Goal: Communication & Community: Answer question/provide support

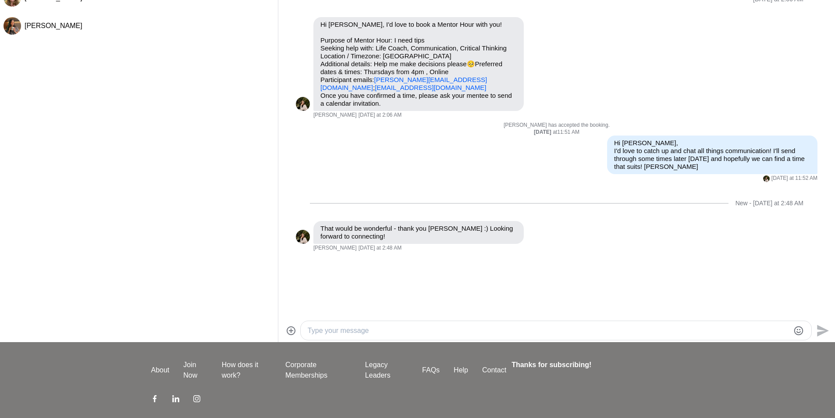
scroll to position [88, 0]
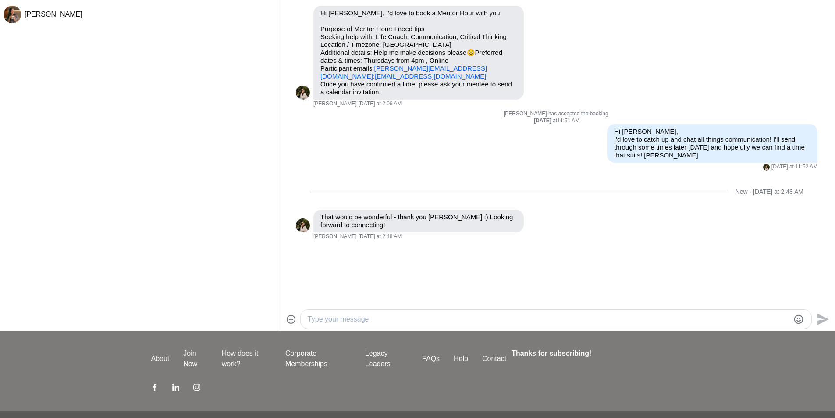
click at [403, 322] on textarea "Type your message" at bounding box center [548, 319] width 481 height 11
type textarea "Hi Katriona, I'm having trouble finding a good time that matches after 4pm in S…"
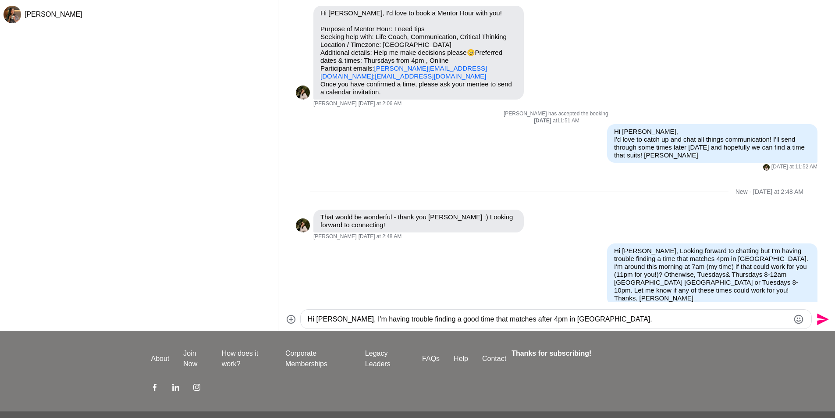
scroll to position [7, 0]
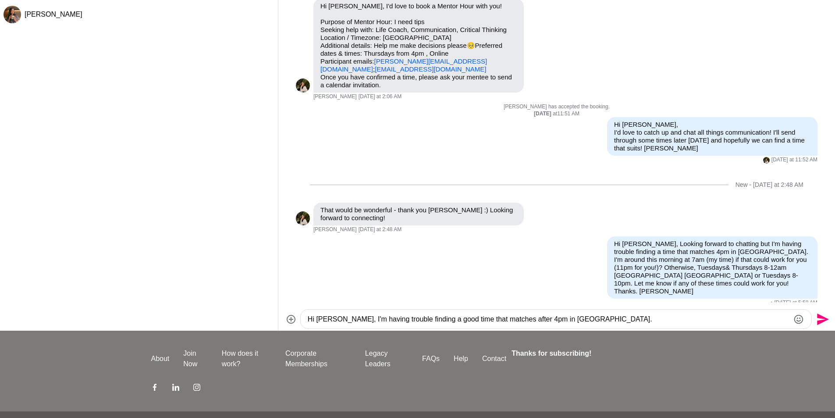
drag, startPoint x: 602, startPoint y: 319, endPoint x: 303, endPoint y: 333, distance: 299.6
click at [303, 333] on div "Dashboard Profile Saved Items Messages Bookings Reviews Membership Logout Dashb…" at bounding box center [417, 179] width 835 height 534
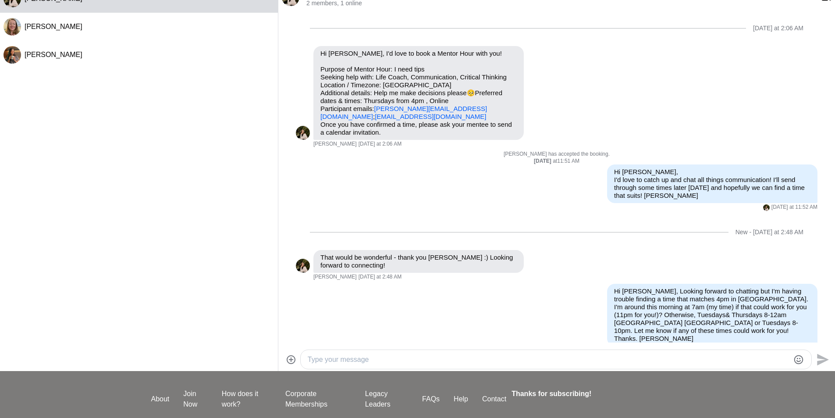
scroll to position [0, 0]
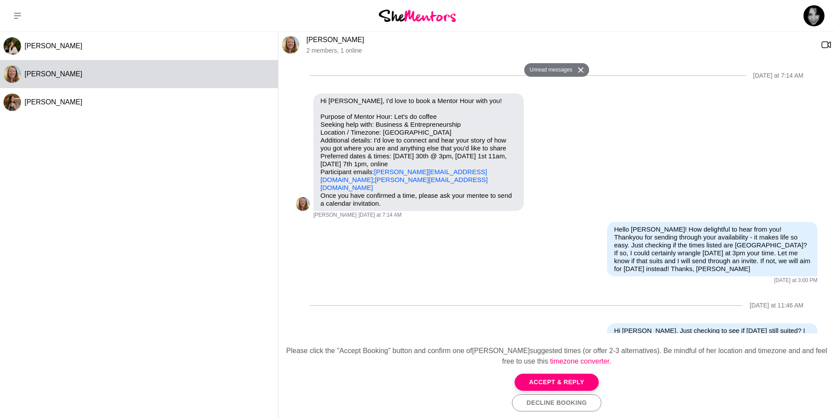
scroll to position [72, 0]
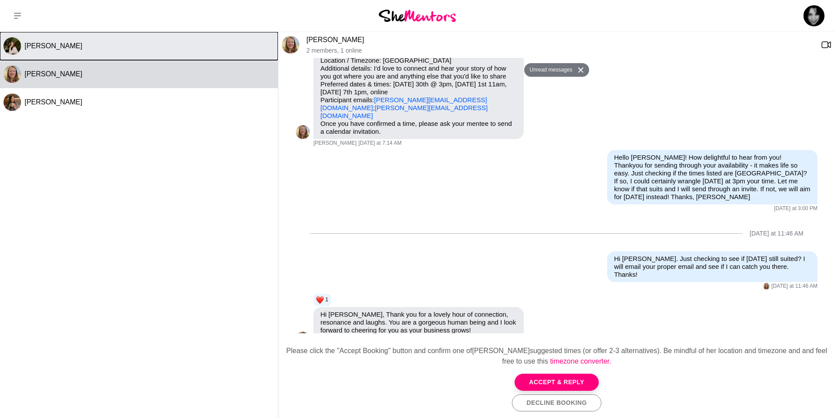
click at [46, 46] on span "[PERSON_NAME]" at bounding box center [54, 45] width 58 height 7
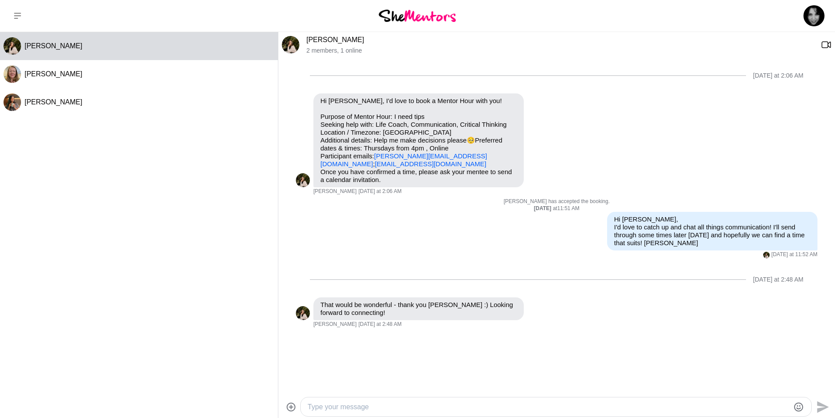
click at [413, 404] on textarea "Type your message" at bounding box center [548, 406] width 481 height 11
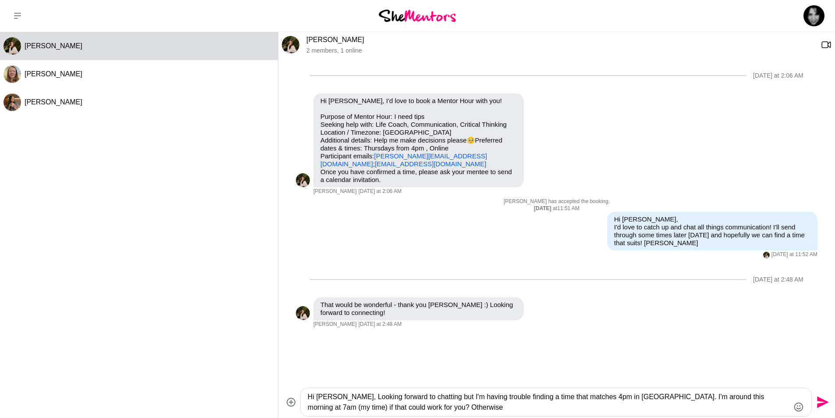
click at [365, 403] on textarea "Hi [PERSON_NAME], Looking forward to chatting but I'm having trouble finding a …" at bounding box center [548, 401] width 481 height 21
click at [467, 407] on textarea "Hi [PERSON_NAME], Looking forward to chatting but I'm having trouble finding a …" at bounding box center [548, 401] width 481 height 21
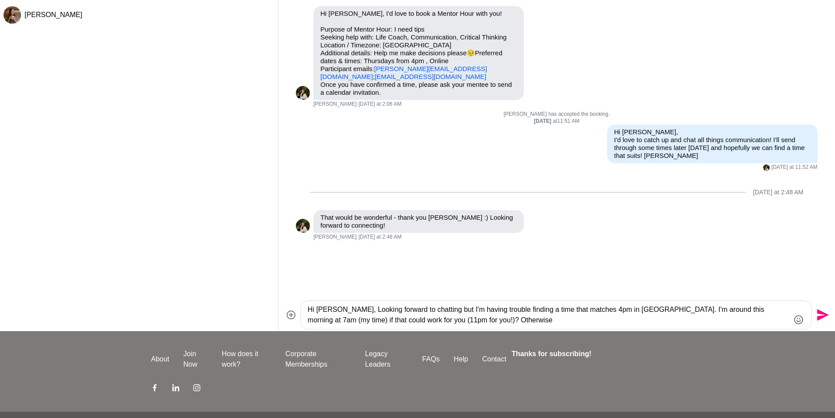
scroll to position [88, 0]
click at [485, 318] on textarea "Hi [PERSON_NAME], Looking forward to chatting but I'm having trouble finding a …" at bounding box center [548, 314] width 481 height 21
click at [710, 322] on textarea "Hi [PERSON_NAME], Looking forward to chatting but I'm having trouble finding a …" at bounding box center [548, 314] width 481 height 21
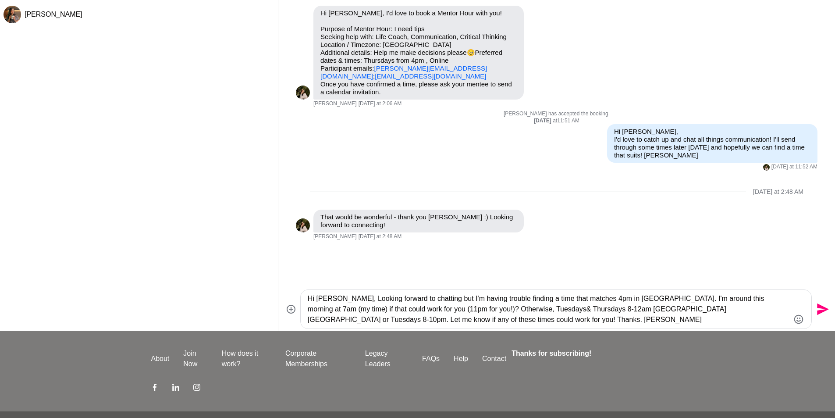
type textarea "Hi [PERSON_NAME], Looking forward to chatting but I'm having trouble finding a …"
click at [819, 308] on icon "Send" at bounding box center [821, 309] width 14 height 14
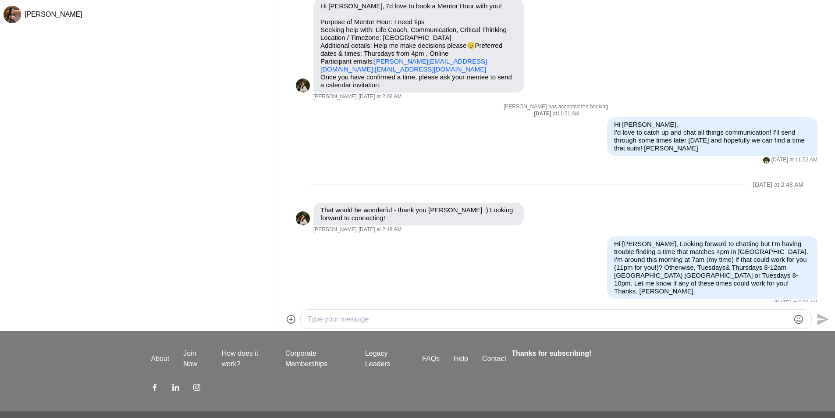
scroll to position [0, 0]
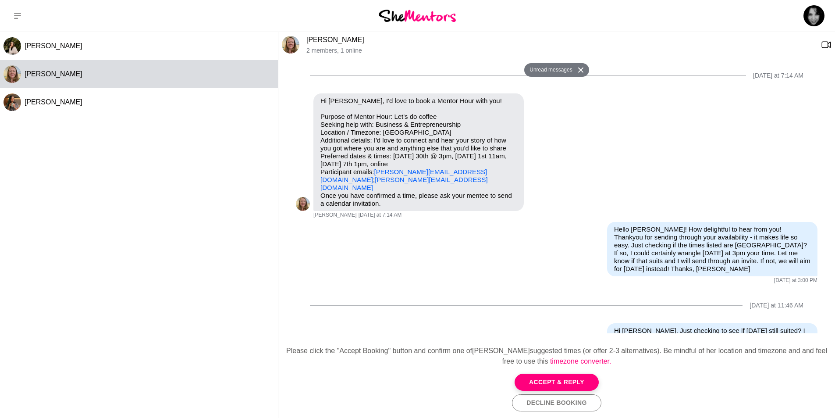
scroll to position [71, 0]
